Goal: Information Seeking & Learning: Find specific fact

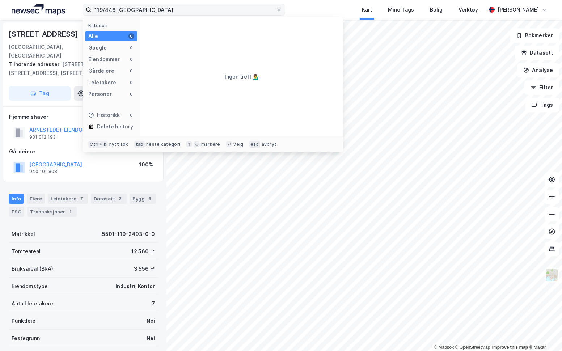
click at [230, 10] on input "119/448 [GEOGRAPHIC_DATA]" at bounding box center [184, 9] width 184 height 11
click at [230, 9] on input "119/448 [GEOGRAPHIC_DATA]" at bounding box center [184, 9] width 184 height 11
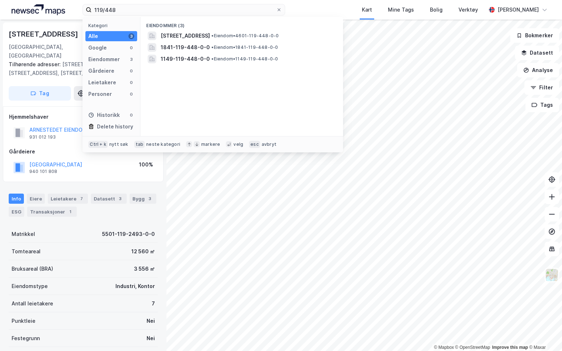
type input "119/448"
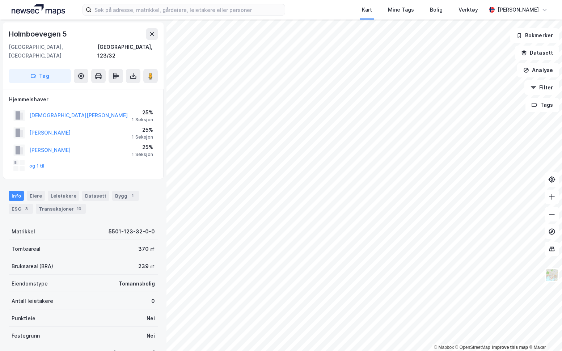
click at [7, 312] on div "Holmboevegen 5 9010, Tromsø, Troms Tromsø, 123/32 Tag Hjemmelshaver CHRISTIANSE…" at bounding box center [83, 185] width 166 height 331
click at [5, 231] on div "Holmboevegen 5 9010, Tromsø, Troms Tromsø, 123/32 Tag Hjemmelshaver CHRISTIANSE…" at bounding box center [83, 185] width 166 height 331
